Goal: Task Accomplishment & Management: Complete application form

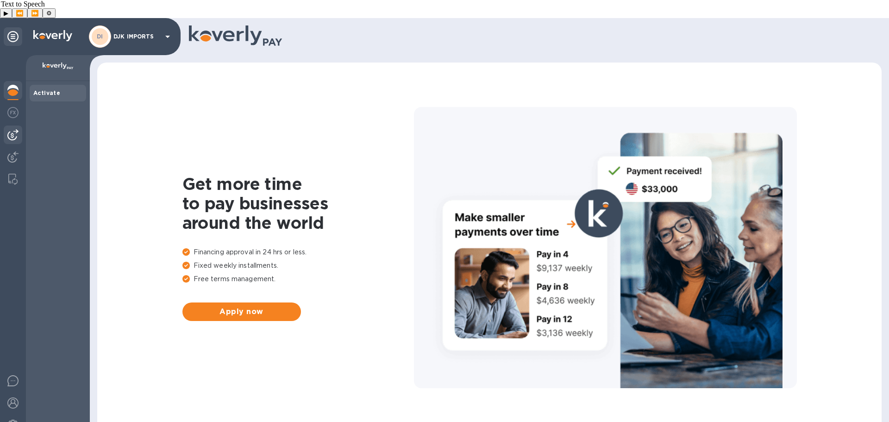
click at [11, 129] on img at bounding box center [12, 134] width 11 height 11
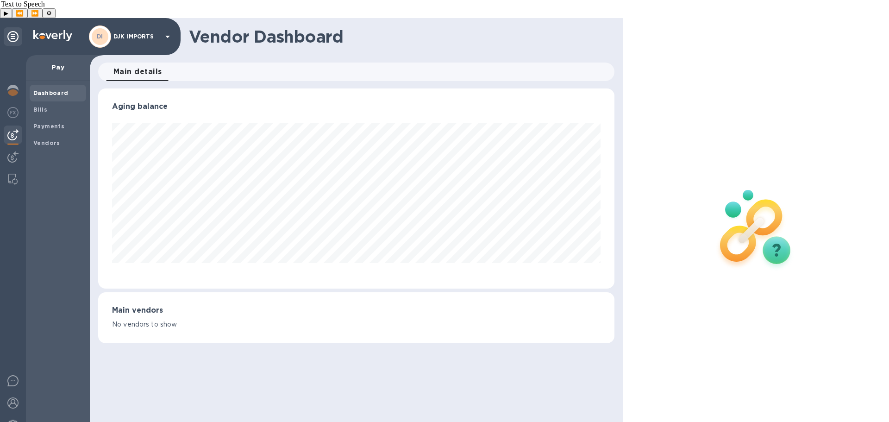
scroll to position [200, 516]
click at [36, 106] on b "Bills" at bounding box center [40, 109] width 14 height 7
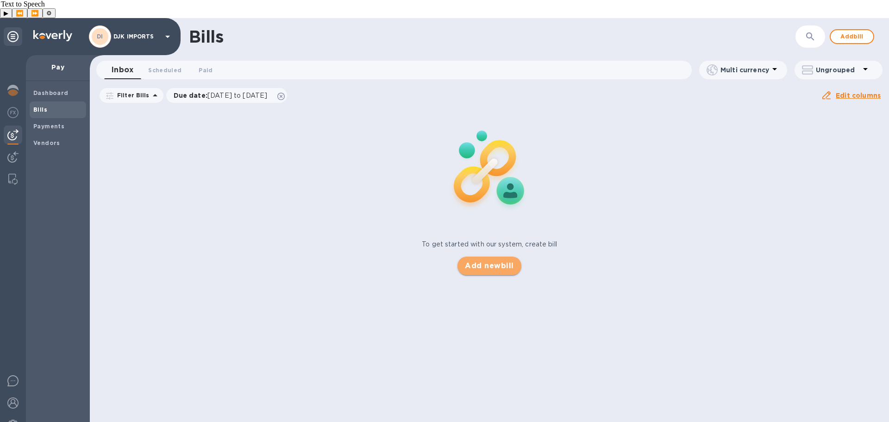
click at [479, 260] on span "Add new bill" at bounding box center [489, 265] width 49 height 11
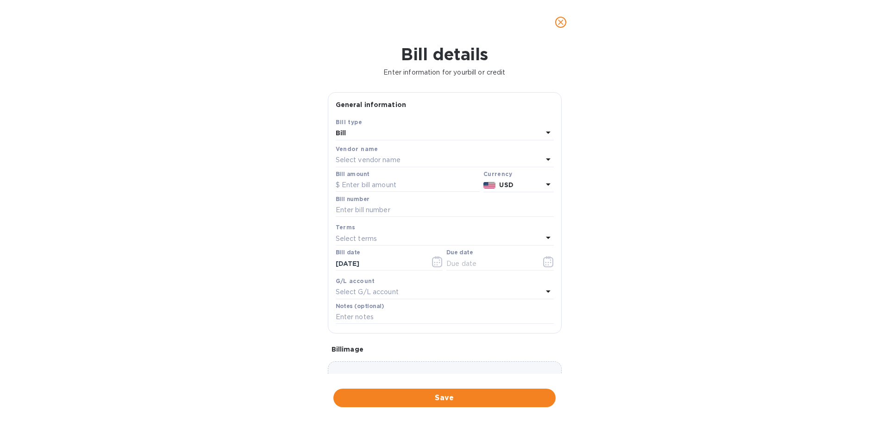
click at [428, 127] on div "Bill" at bounding box center [439, 133] width 207 height 13
click at [555, 87] on div "Bill details Enter information for your bill or credit General information Save…" at bounding box center [444, 232] width 889 height 377
click at [384, 163] on p "Select vendor name" at bounding box center [368, 160] width 65 height 10
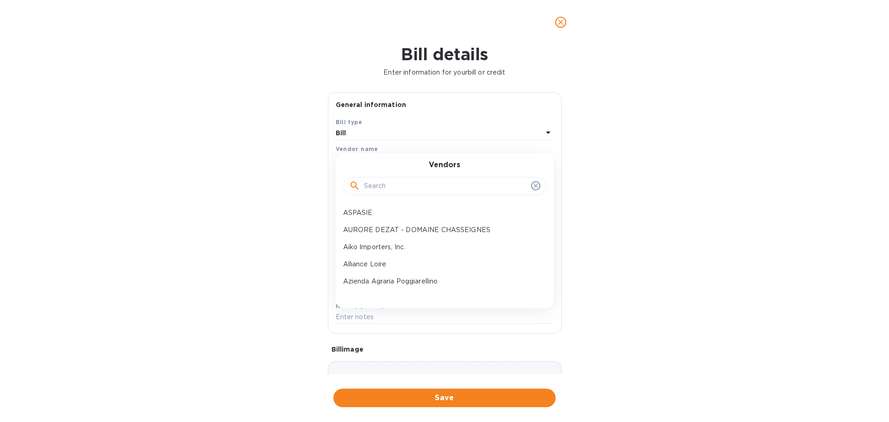
click at [442, 190] on input "text" at bounding box center [445, 186] width 163 height 14
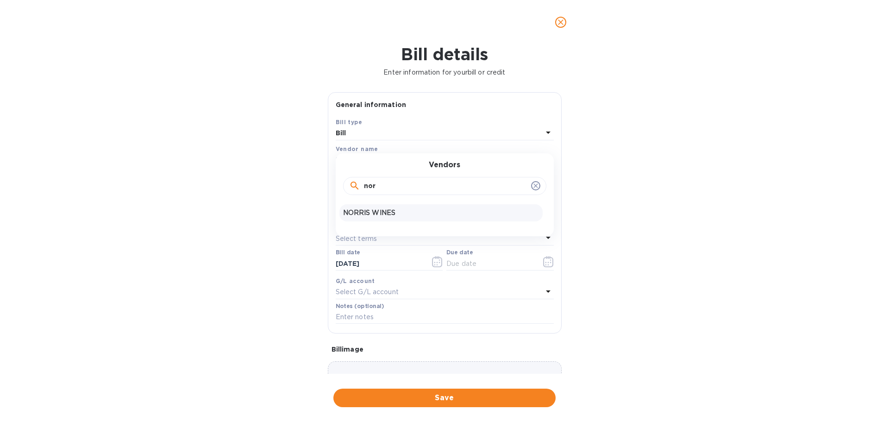
type input "nor"
click at [380, 216] on p "NORRIS WINES" at bounding box center [441, 213] width 196 height 10
click at [379, 185] on input "text" at bounding box center [408, 185] width 144 height 14
type input "11,880.00"
click at [402, 209] on input "text" at bounding box center [445, 210] width 218 height 14
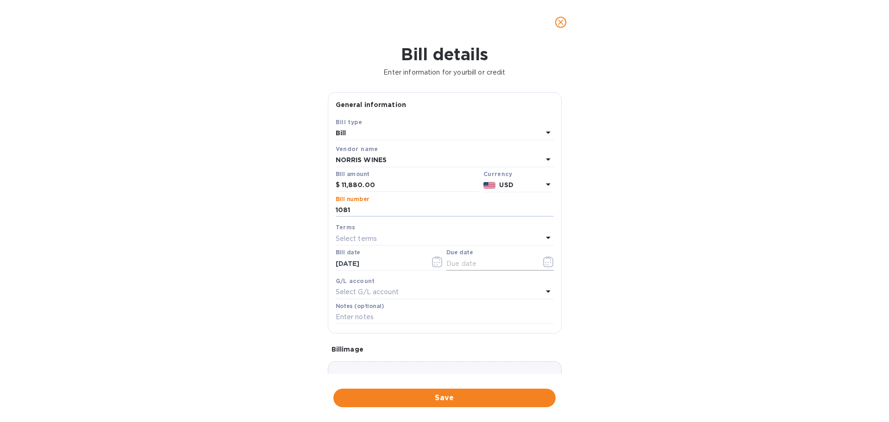
type input "1081"
click at [507, 260] on input "text" at bounding box center [490, 264] width 88 height 14
click at [544, 263] on icon "button" at bounding box center [548, 261] width 11 height 11
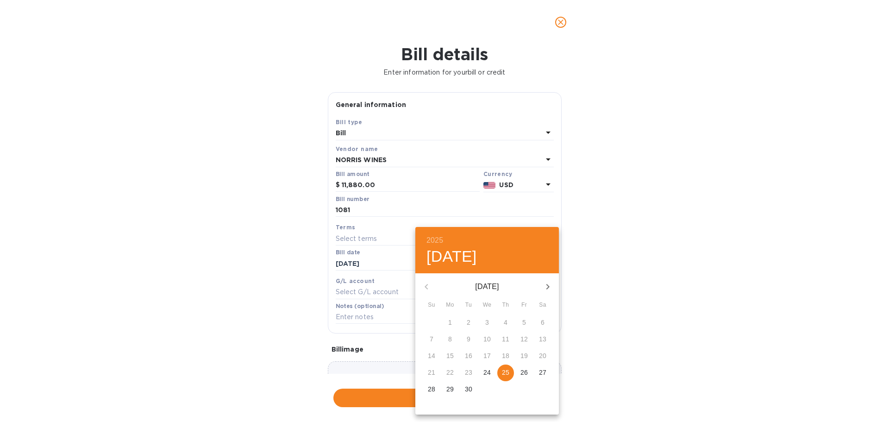
click at [508, 370] on p "25" at bounding box center [505, 372] width 7 height 9
type input "[DATE]"
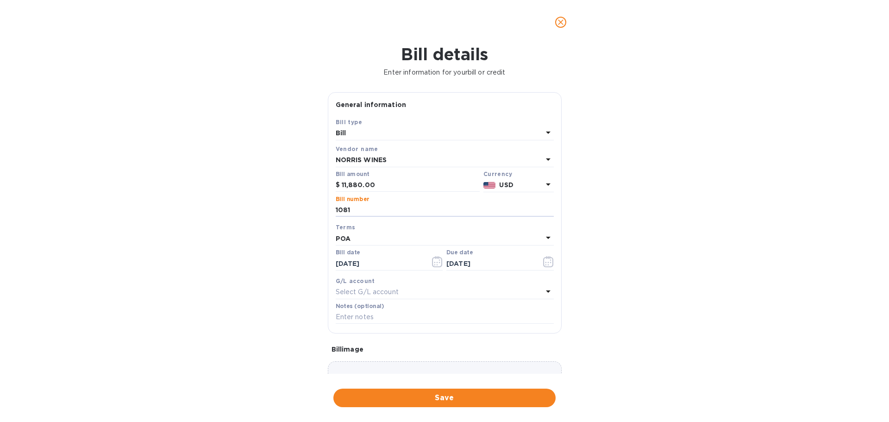
drag, startPoint x: 352, startPoint y: 207, endPoint x: 330, endPoint y: 207, distance: 21.3
click at [330, 207] on div "Save Bill type Bill Vendor name [PERSON_NAME] [PERSON_NAME] amount $ 11,880.00 …" at bounding box center [444, 225] width 233 height 216
click at [396, 316] on input "text" at bounding box center [445, 317] width 218 height 14
paste input "1081"
type input "1081"
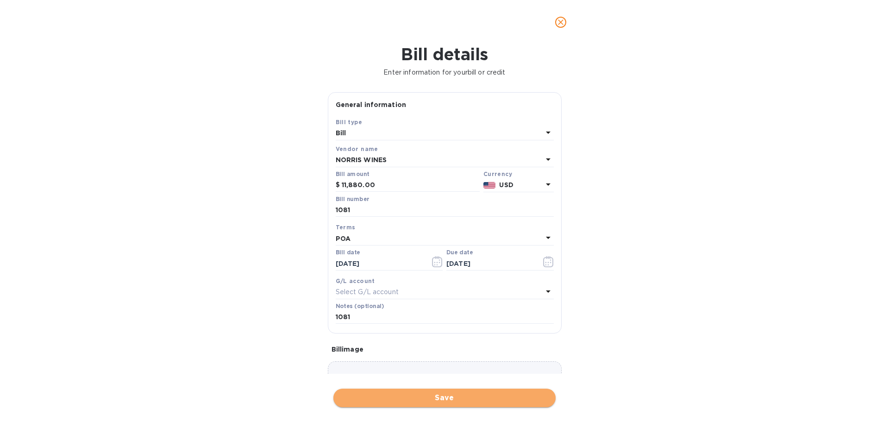
click at [464, 399] on span "Save" at bounding box center [444, 397] width 207 height 11
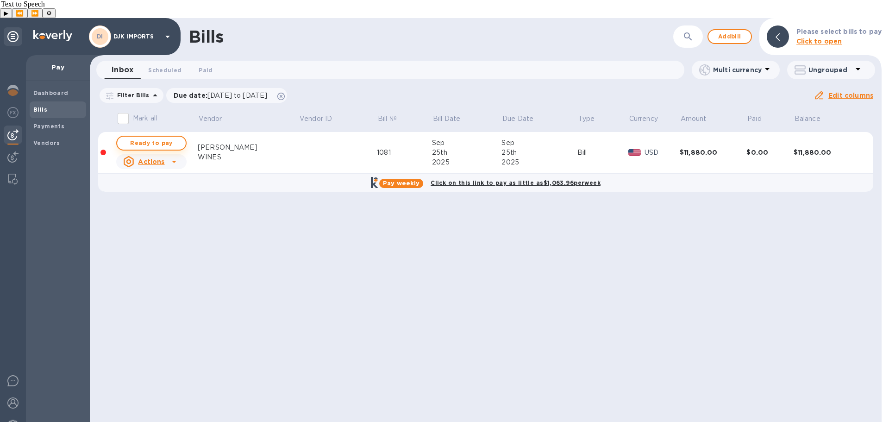
click at [174, 138] on span "Ready to pay" at bounding box center [152, 143] width 54 height 11
checkbox input "true"
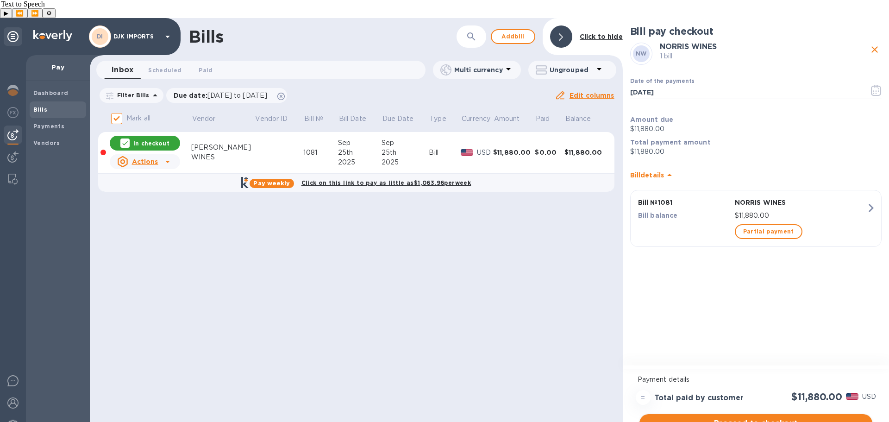
click at [763, 418] on span "Proceed to checkout" at bounding box center [756, 423] width 218 height 11
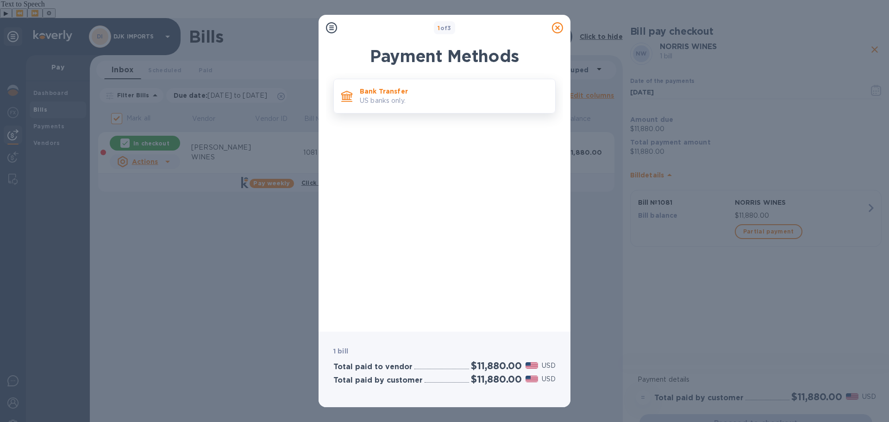
click at [420, 94] on p "Bank Transfer" at bounding box center [454, 91] width 188 height 9
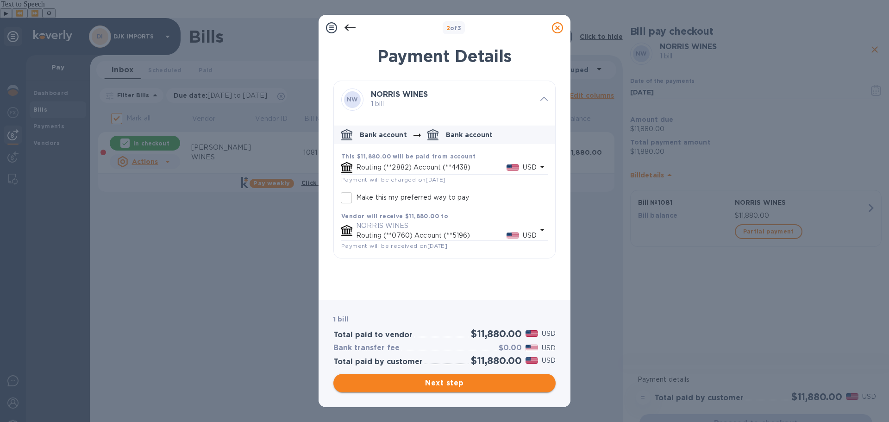
click at [473, 380] on span "Next step" at bounding box center [444, 382] width 207 height 11
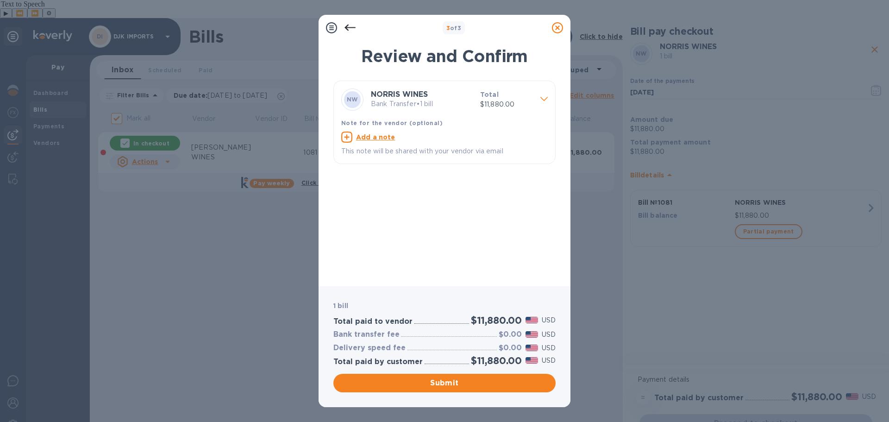
click at [351, 136] on icon at bounding box center [346, 137] width 11 height 11
click at [358, 138] on textarea at bounding box center [437, 138] width 192 height 8
paste textarea "1081"
type textarea "1081 invoice - DJK Imports for K&L"
click at [429, 379] on span "Submit" at bounding box center [444, 382] width 207 height 11
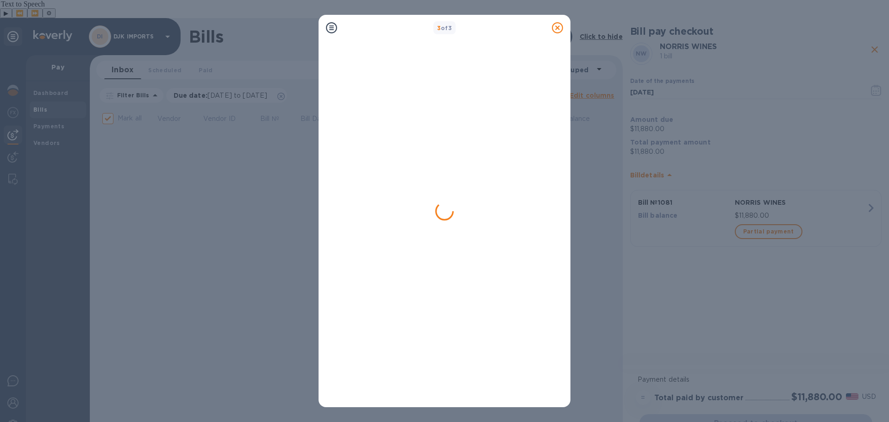
checkbox input "false"
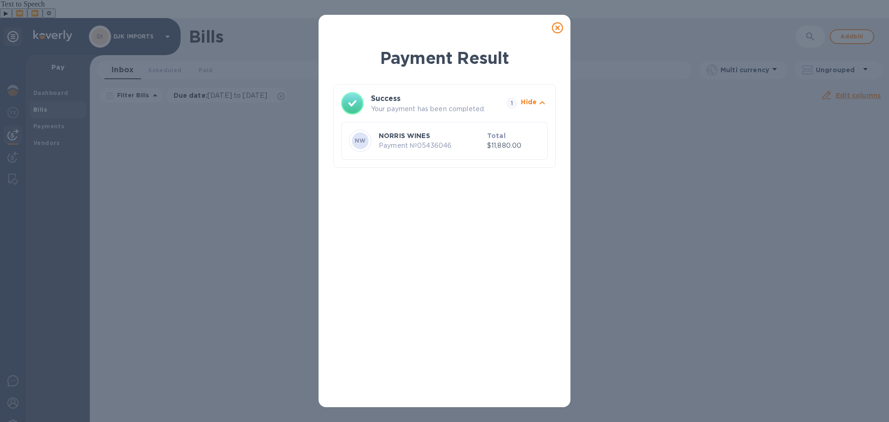
click at [561, 27] on icon at bounding box center [557, 27] width 11 height 11
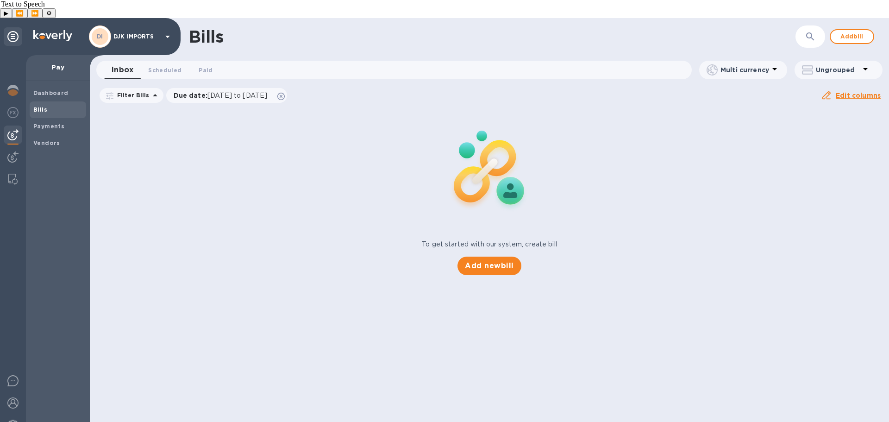
click at [41, 106] on b "Bills" at bounding box center [40, 109] width 14 height 7
click at [16, 129] on img at bounding box center [12, 134] width 11 height 11
